Goal: Task Accomplishment & Management: Use online tool/utility

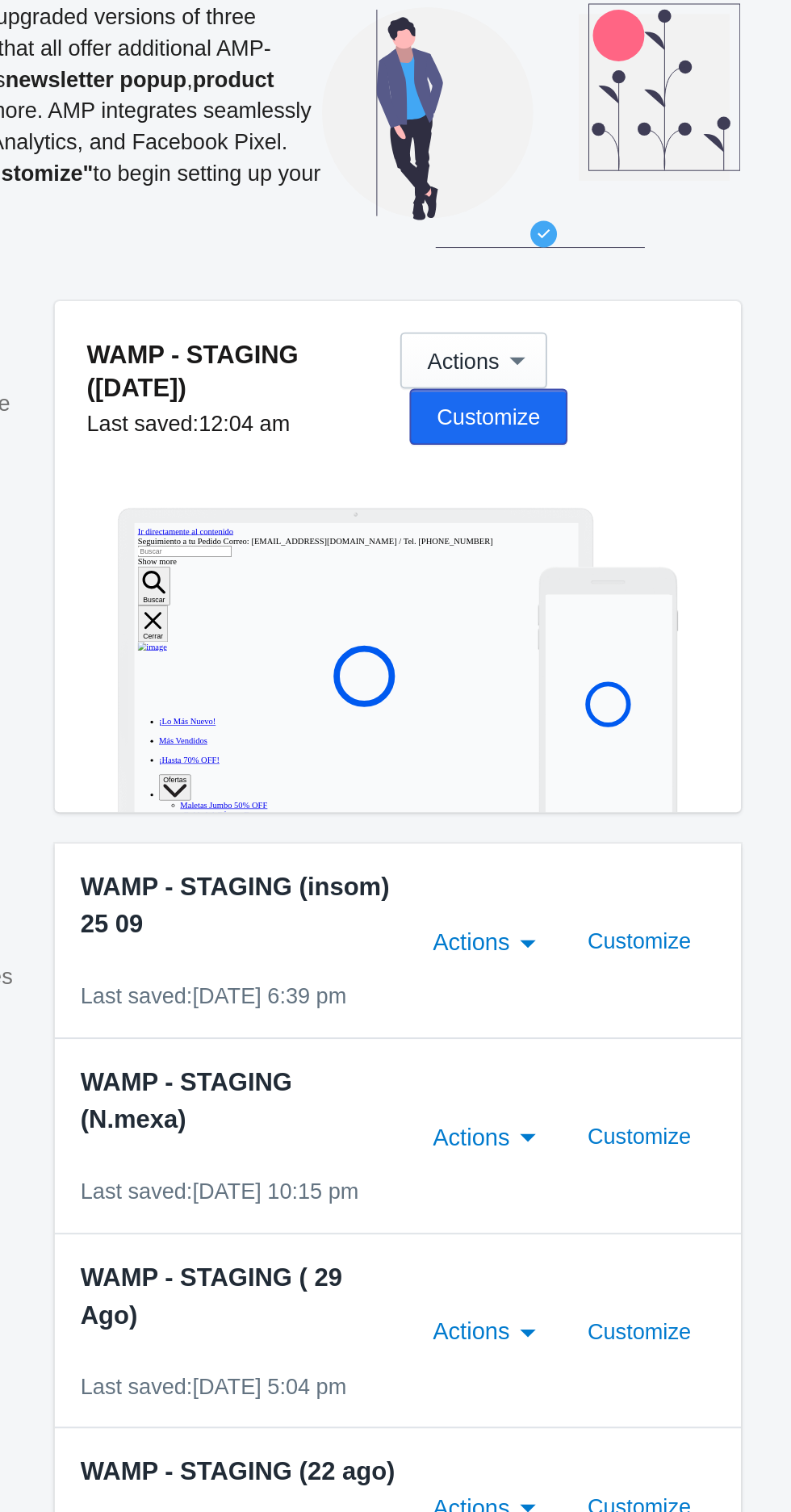
click at [661, 322] on span "Customize" at bounding box center [635, 328] width 53 height 13
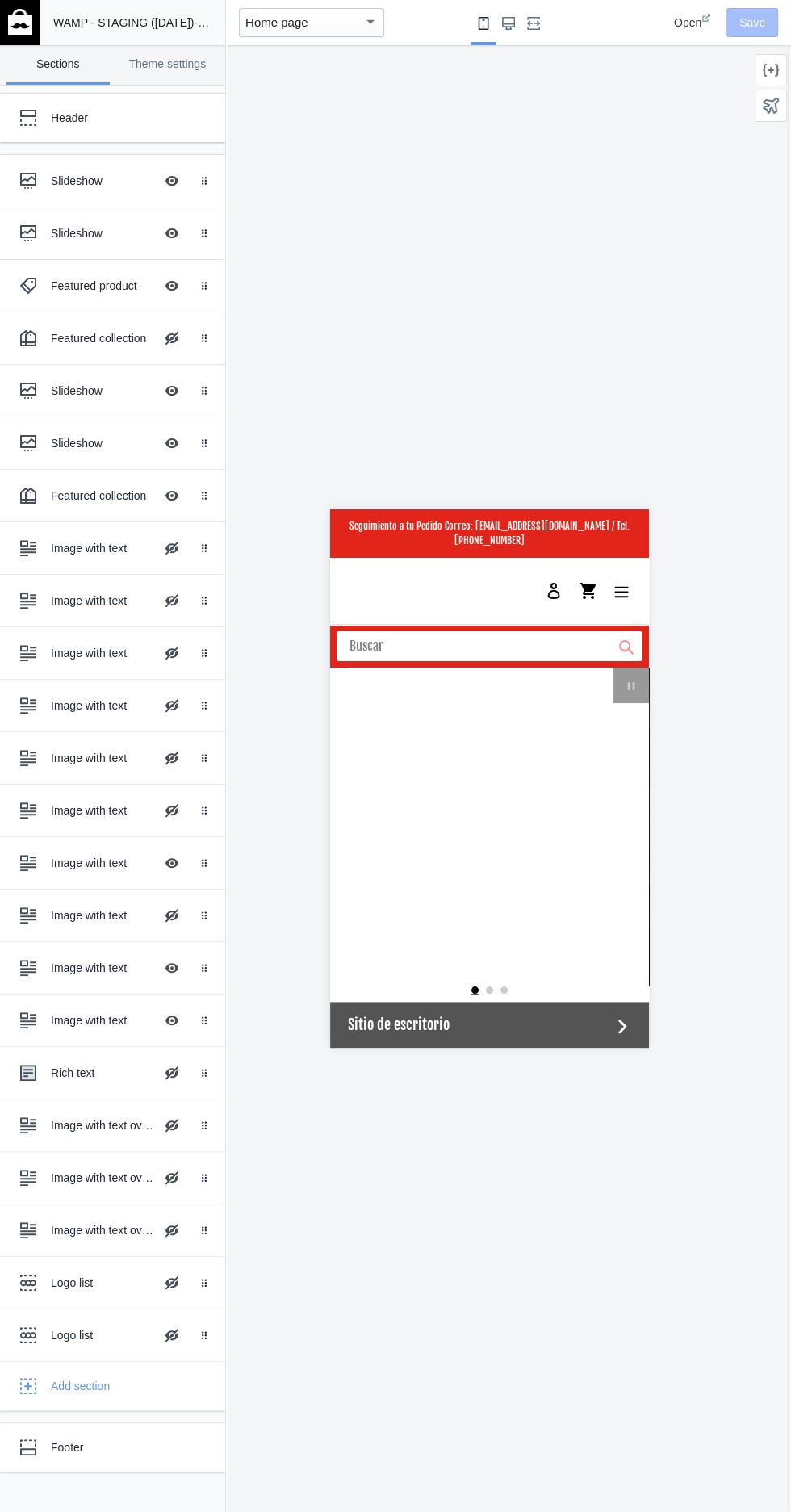
scroll to position [0, 638]
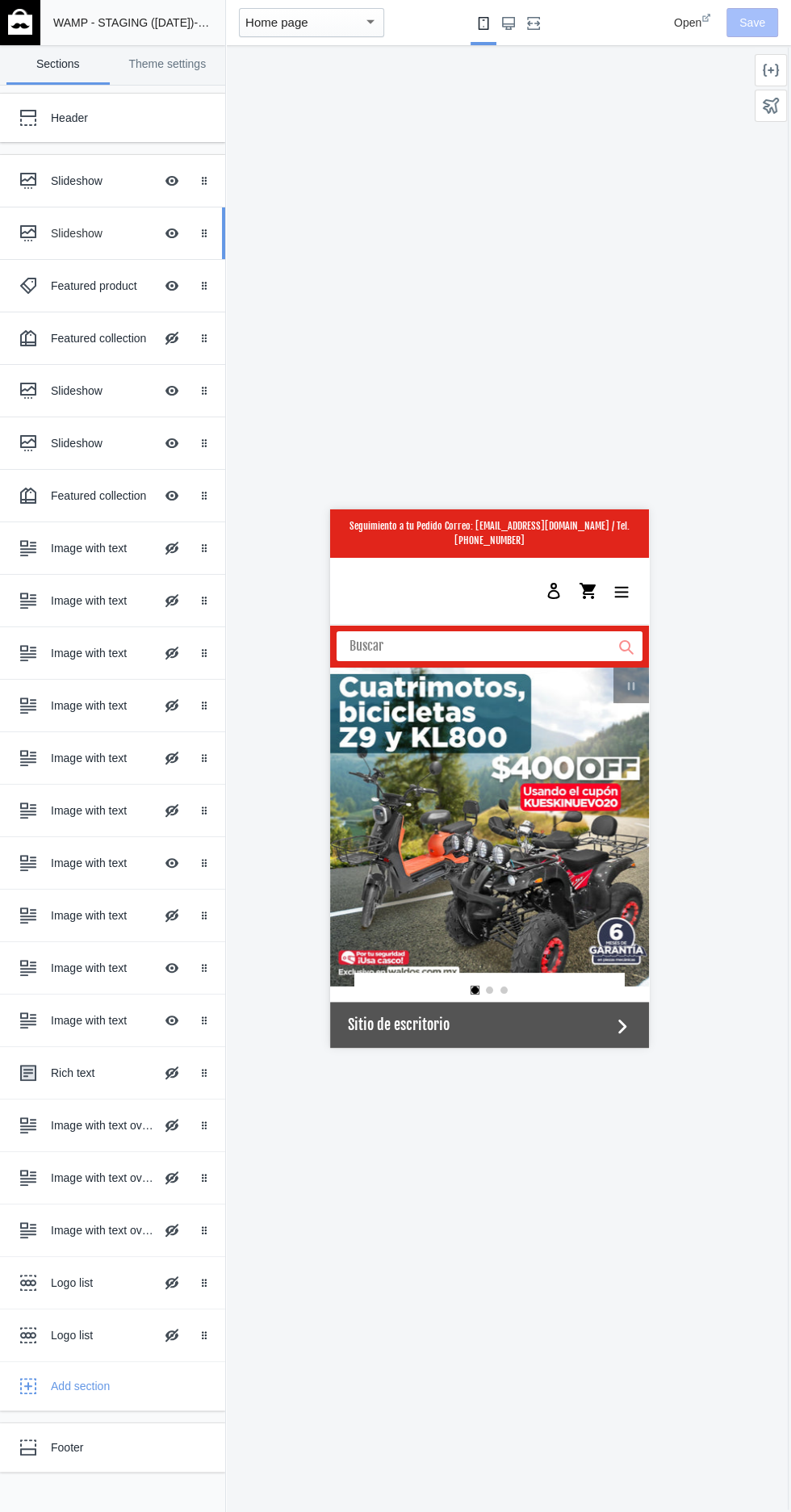
click at [79, 233] on div "Slideshow" at bounding box center [102, 233] width 103 height 16
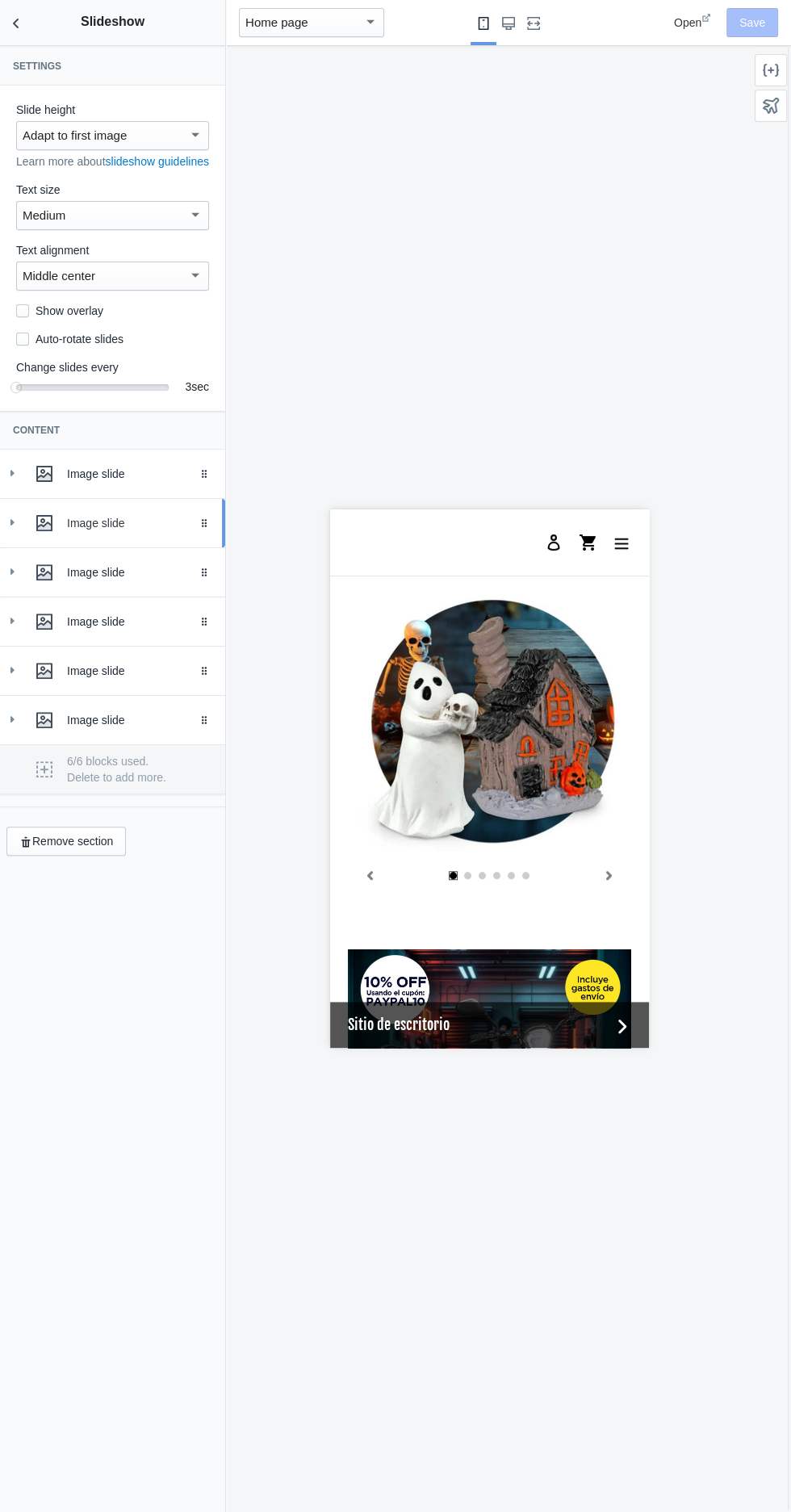
click at [41, 515] on link "Image slide Drag to reorder" at bounding box center [112, 523] width 225 height 49
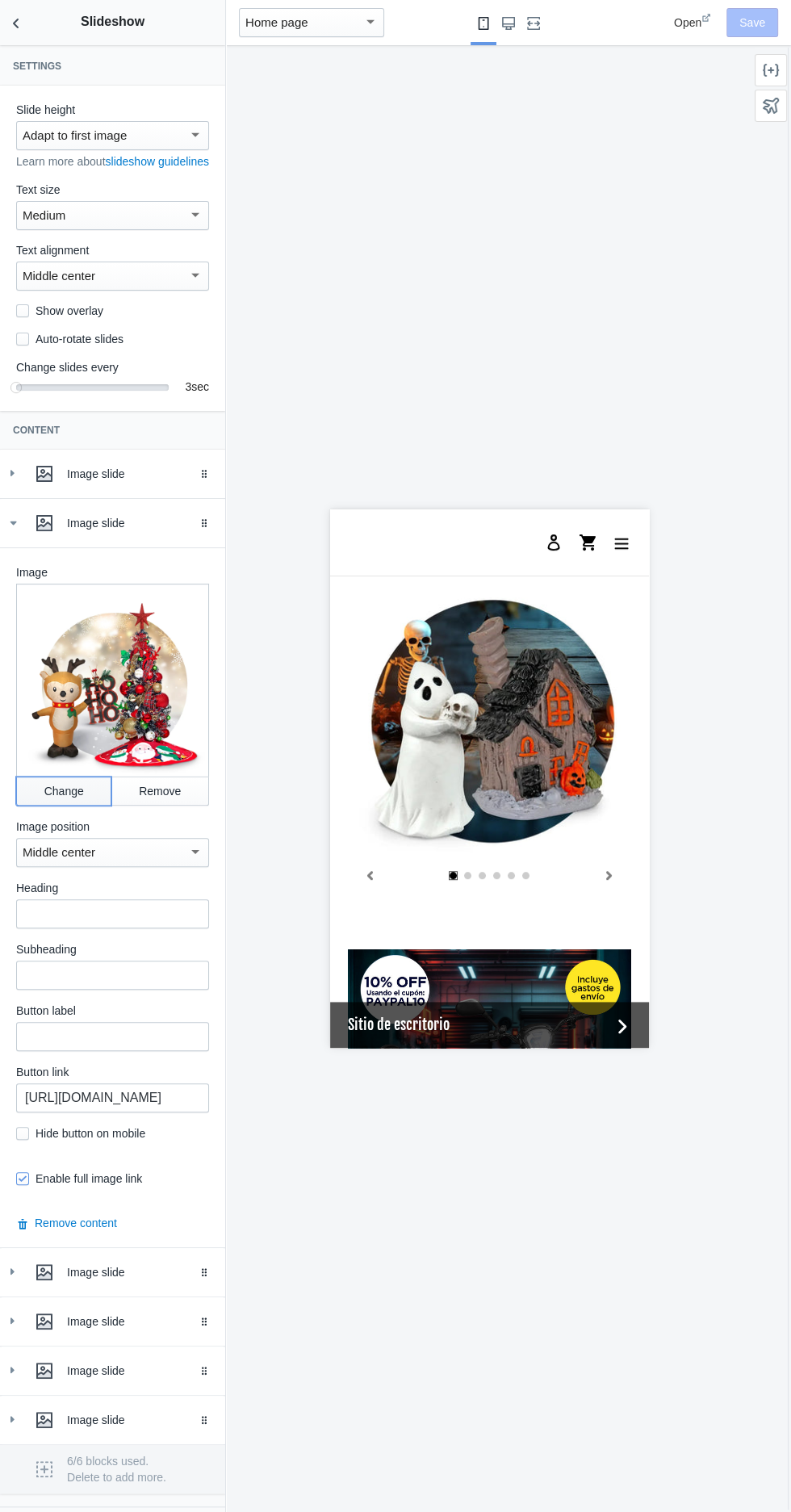
click at [62, 805] on button "Change" at bounding box center [63, 791] width 95 height 29
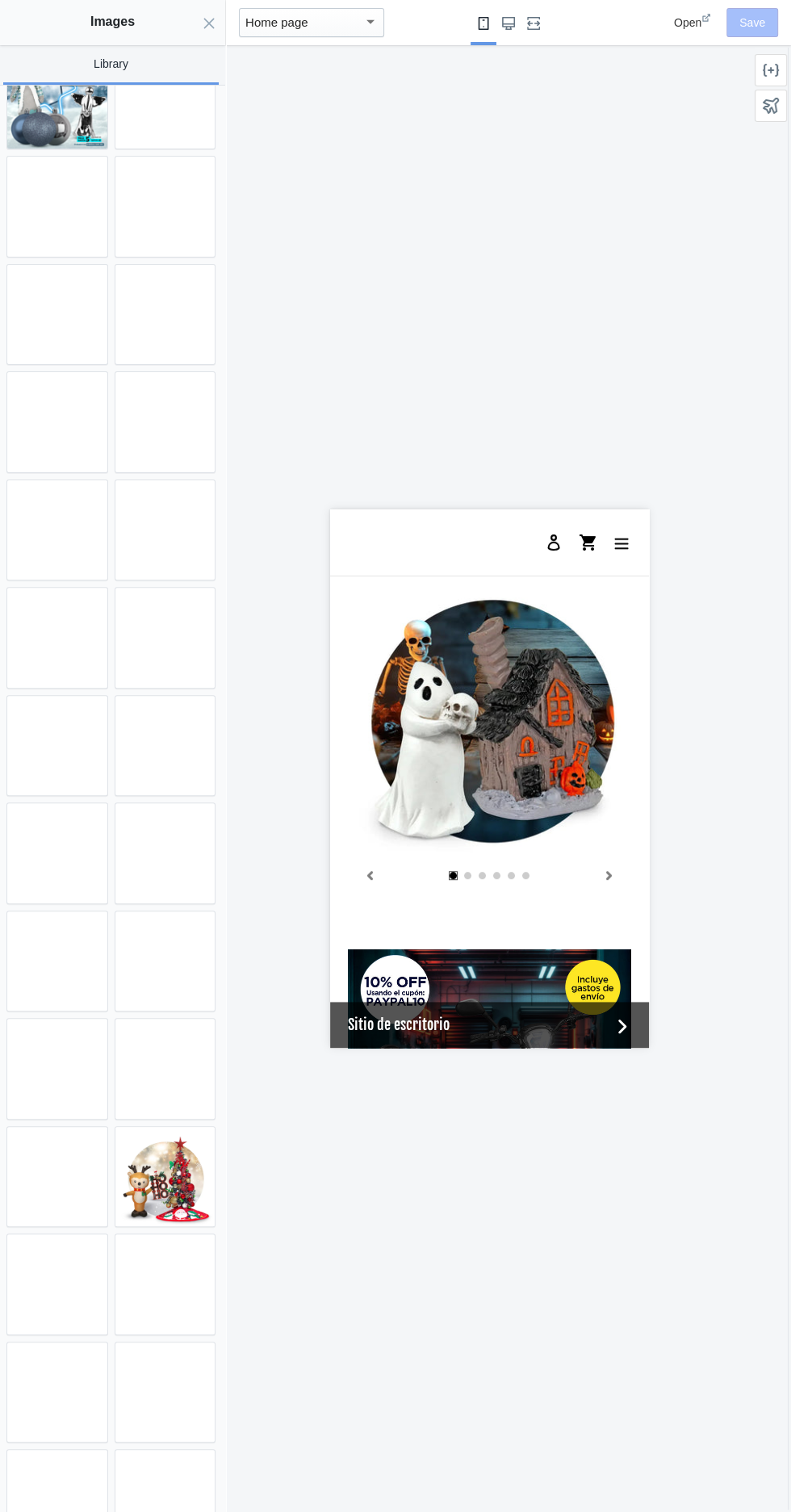
scroll to position [0, 0]
